Goal: Register for event/course

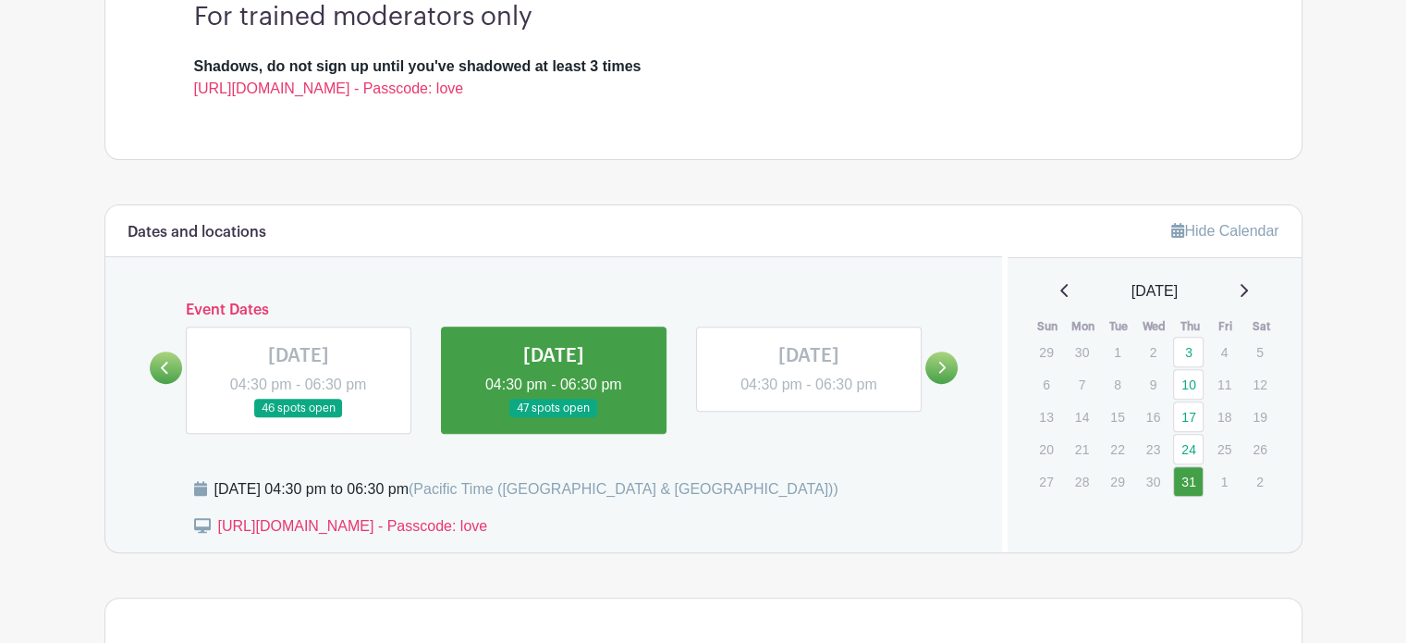
scroll to position [740, 0]
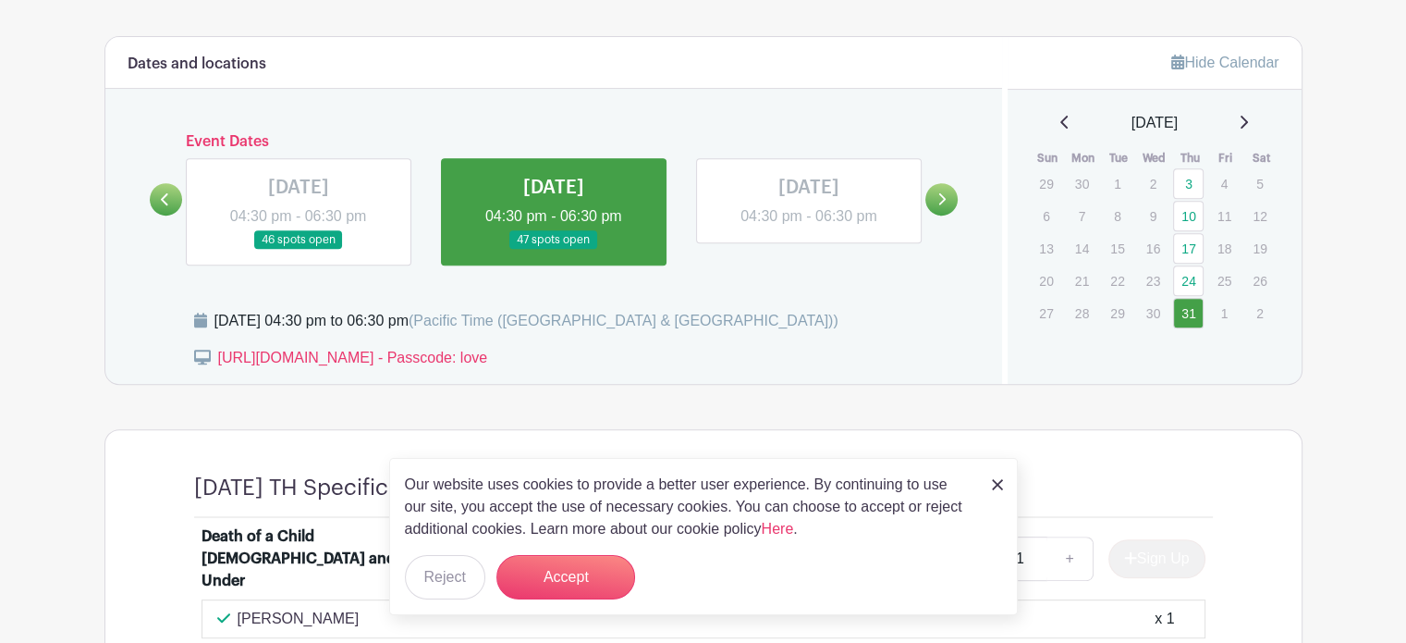
click at [936, 195] on link at bounding box center [941, 199] width 32 height 32
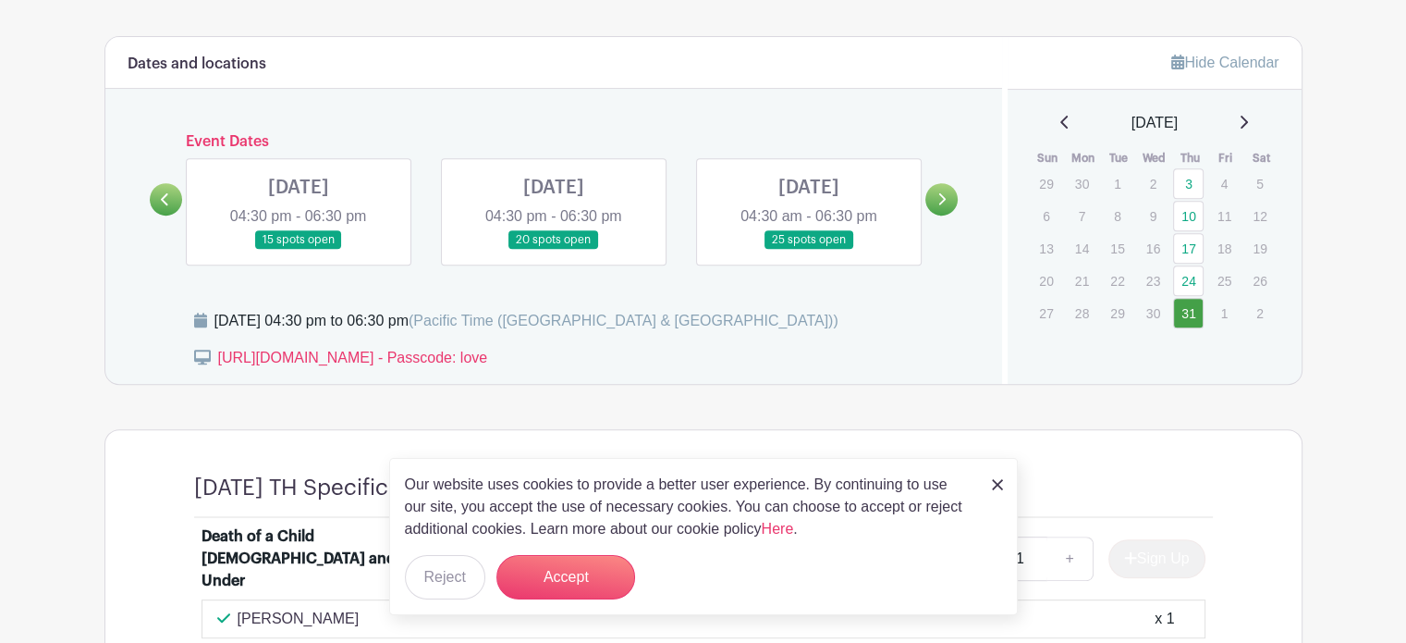
click at [299, 250] on link at bounding box center [299, 250] width 0 height 0
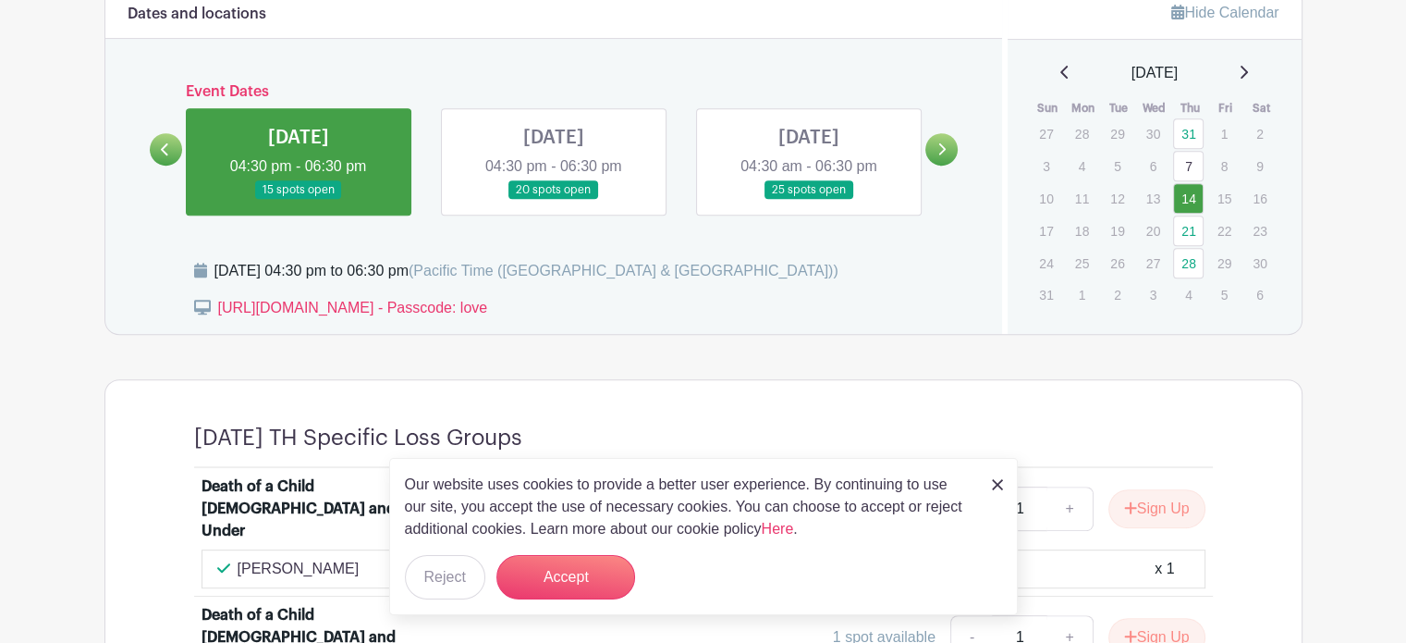
scroll to position [1109, 0]
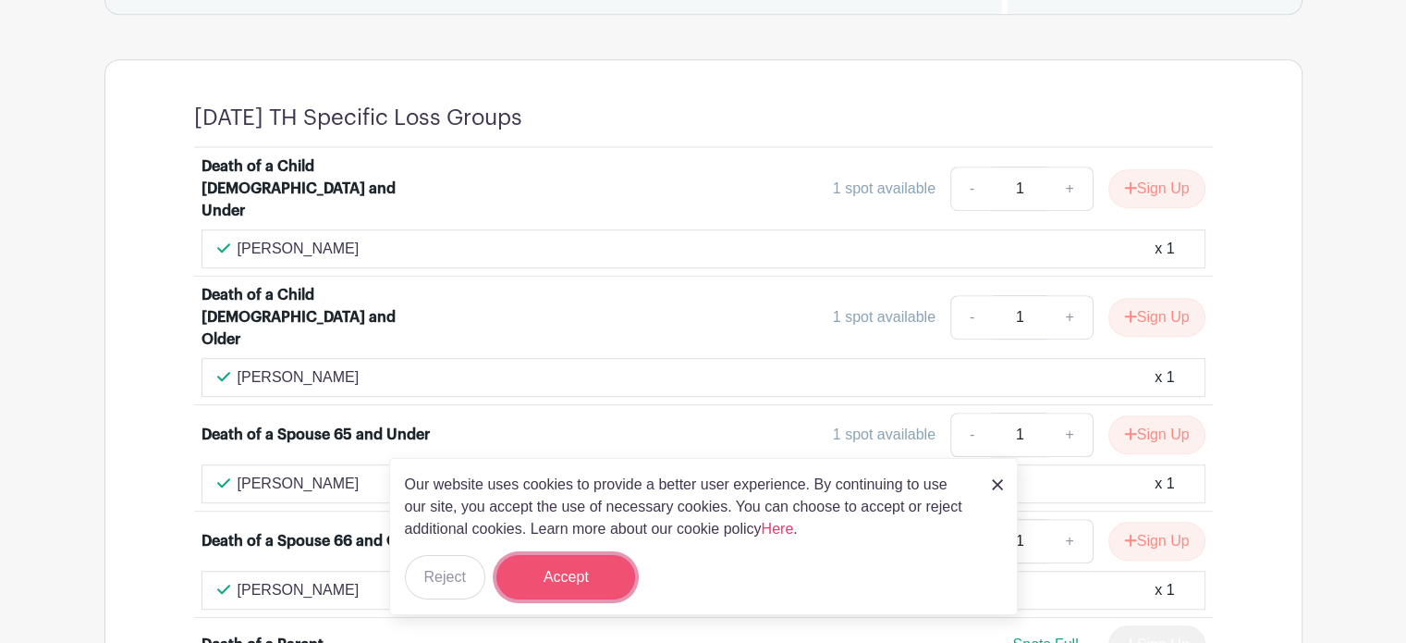
click at [557, 573] on button "Accept" at bounding box center [565, 577] width 139 height 44
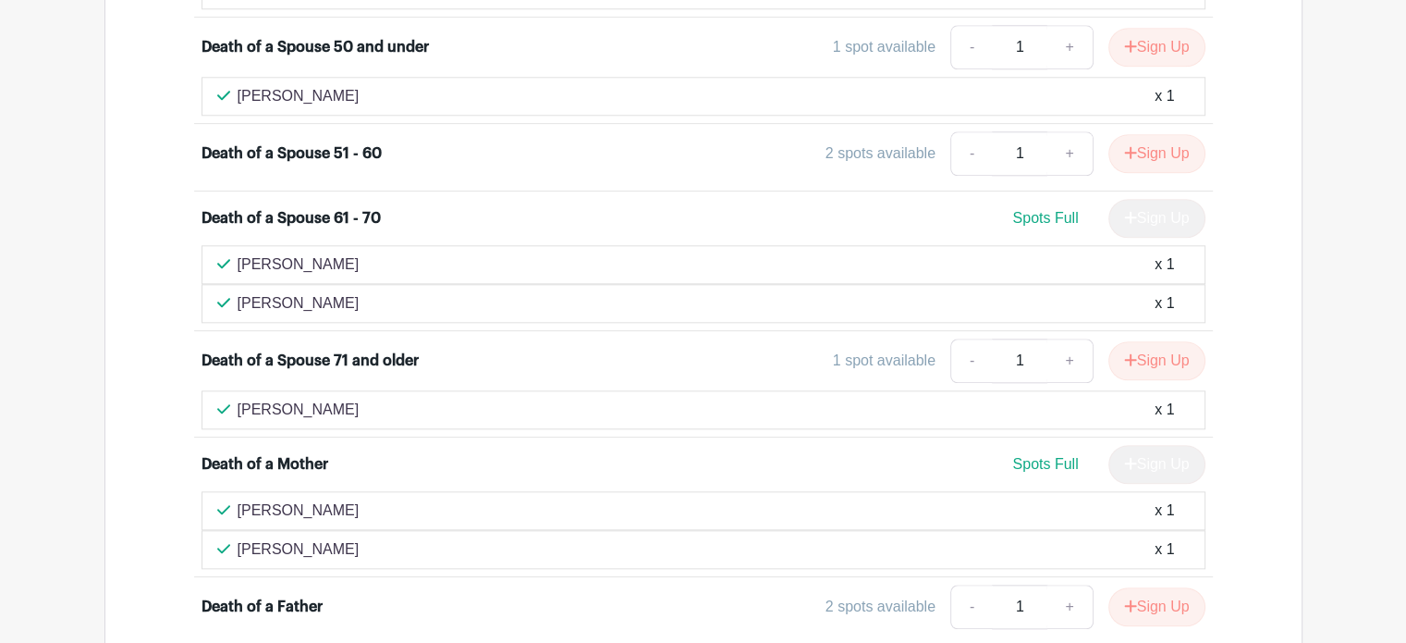
scroll to position [2041, 0]
